Goal: Task Accomplishment & Management: Use online tool/utility

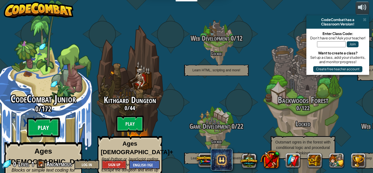
click at [46, 118] on btn "Play" at bounding box center [43, 128] width 33 height 20
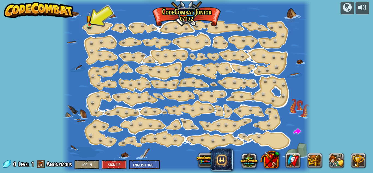
click at [88, 17] on img at bounding box center [90, 18] width 6 height 13
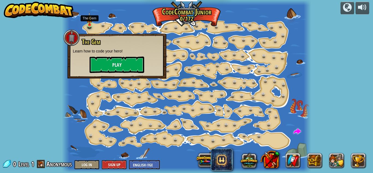
click at [91, 24] on img at bounding box center [90, 18] width 6 height 13
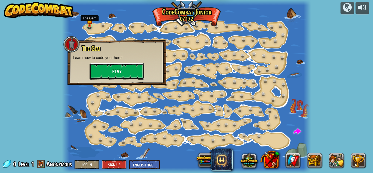
click at [125, 74] on button "Play" at bounding box center [117, 71] width 55 height 16
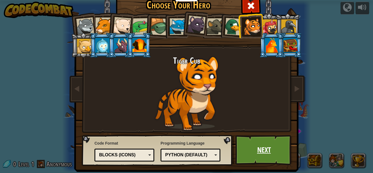
click at [264, 151] on link "Next" at bounding box center [264, 150] width 57 height 30
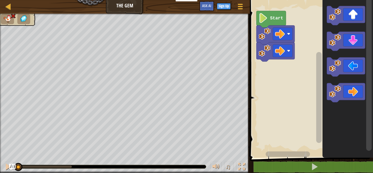
click at [358, 97] on icon "Blockly Workspace" at bounding box center [346, 92] width 38 height 19
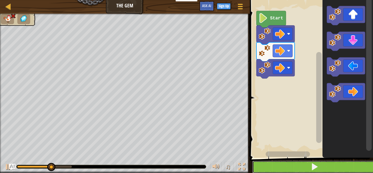
click at [301, 165] on button at bounding box center [315, 167] width 125 height 13
click at [299, 171] on button at bounding box center [315, 167] width 125 height 13
click at [352, 42] on icon "Blockly Workspace" at bounding box center [346, 41] width 38 height 19
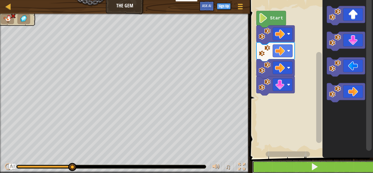
click at [307, 168] on button at bounding box center [315, 167] width 125 height 13
